Goal: Task Accomplishment & Management: Manage account settings

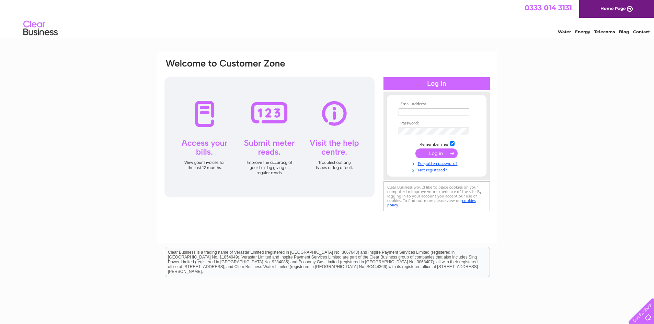
type input "david.mclean07@gmail.com"
click at [432, 155] on input "submit" at bounding box center [436, 154] width 42 height 10
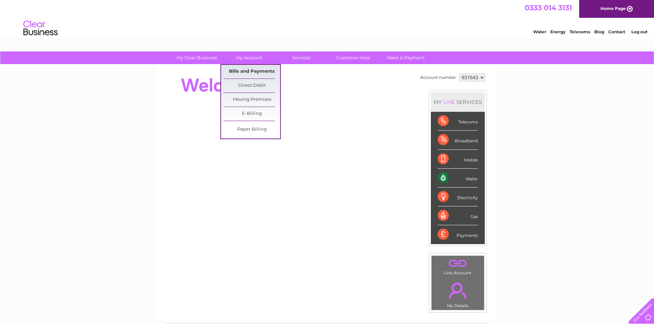
click at [246, 72] on link "Bills and Payments" at bounding box center [251, 72] width 57 height 14
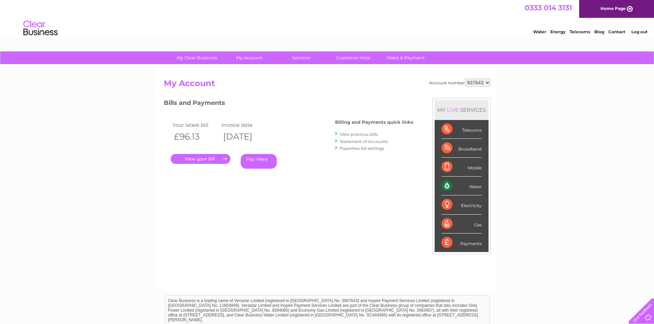
click at [209, 160] on link "." at bounding box center [201, 159] width 60 height 10
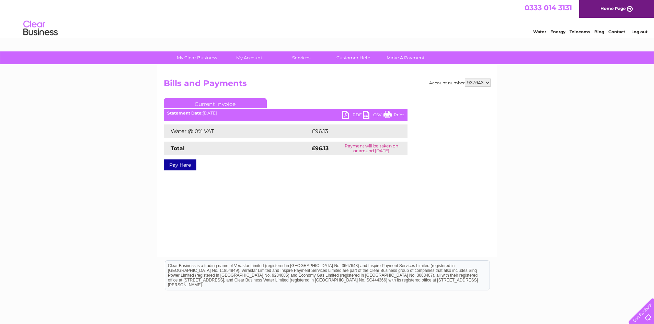
click at [355, 114] on link "PDF" at bounding box center [352, 116] width 21 height 10
